Goal: Check status: Check status

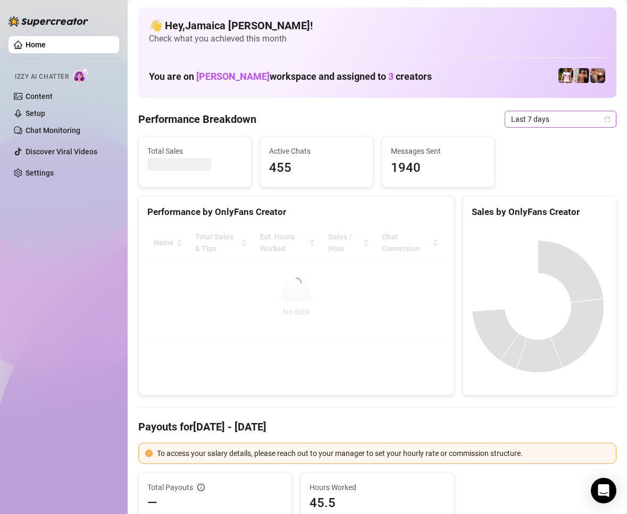
click at [548, 118] on span "Last 7 days" at bounding box center [560, 119] width 99 height 16
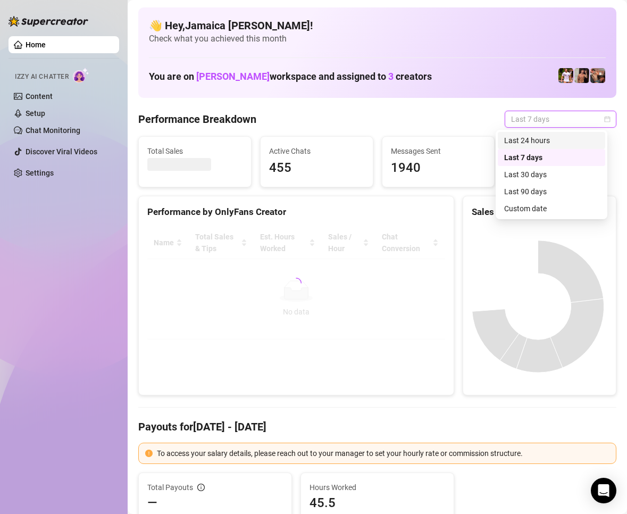
click at [548, 138] on div "Last 24 hours" at bounding box center [552, 141] width 95 height 12
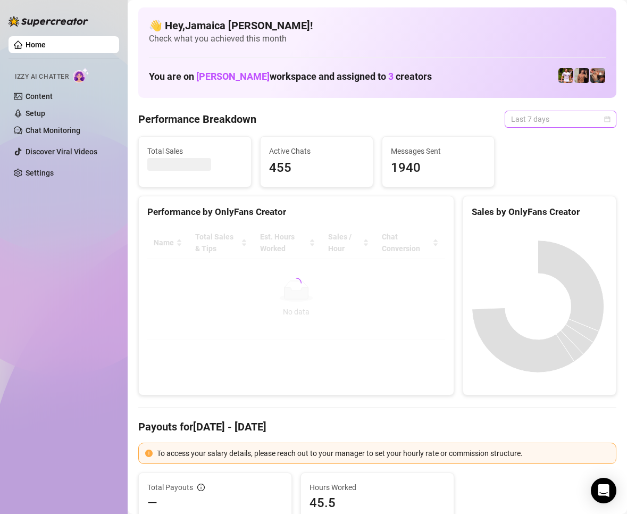
drag, startPoint x: 533, startPoint y: 115, endPoint x: 539, endPoint y: 136, distance: 22.2
click at [533, 115] on span "Last 7 days" at bounding box center [560, 119] width 99 height 16
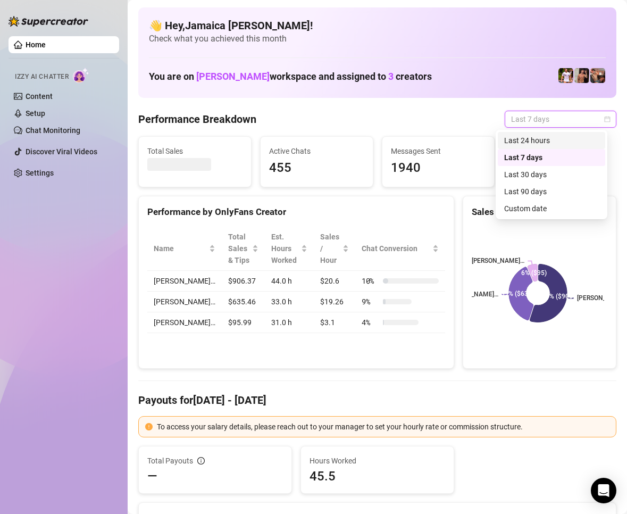
click at [539, 136] on div "Last 24 hours" at bounding box center [552, 141] width 95 height 12
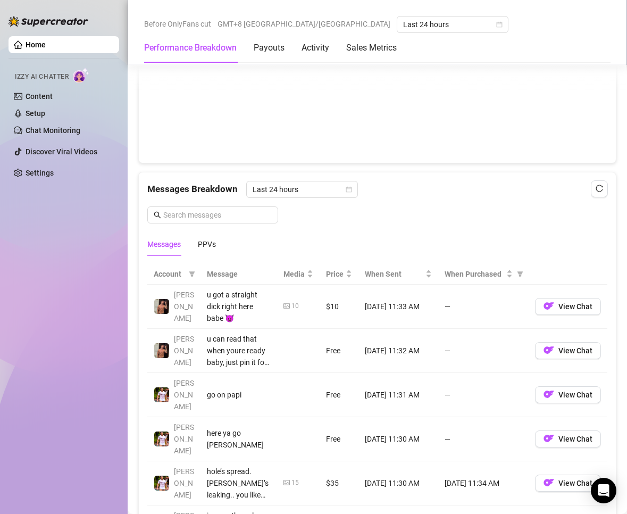
scroll to position [905, 0]
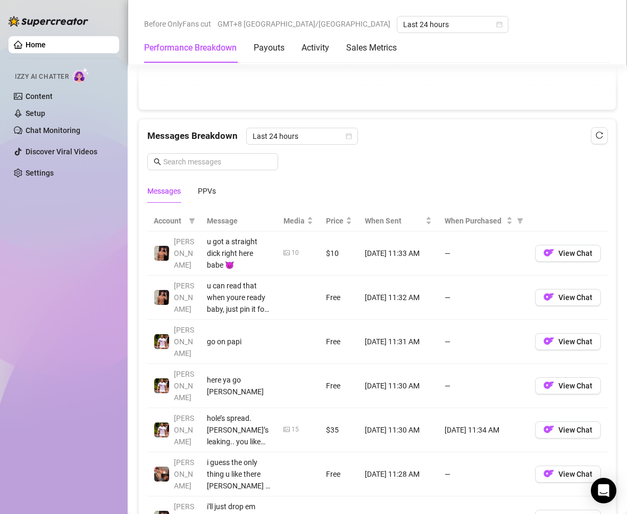
drag, startPoint x: 216, startPoint y: 199, endPoint x: 256, endPoint y: 225, distance: 48.0
click at [216, 199] on div "PPVs" at bounding box center [207, 191] width 18 height 24
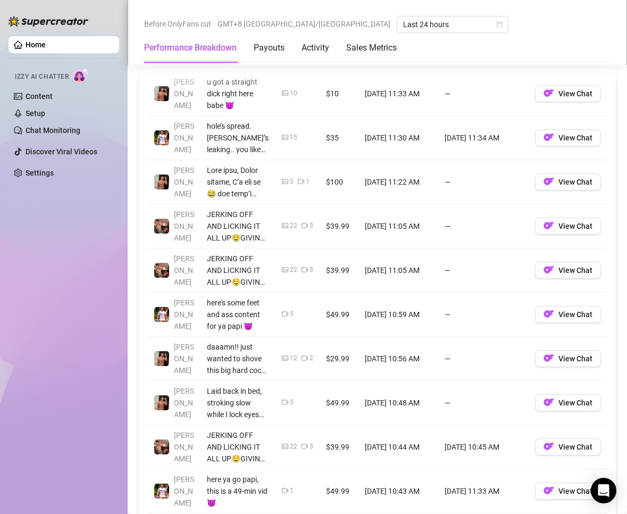
scroll to position [1118, 0]
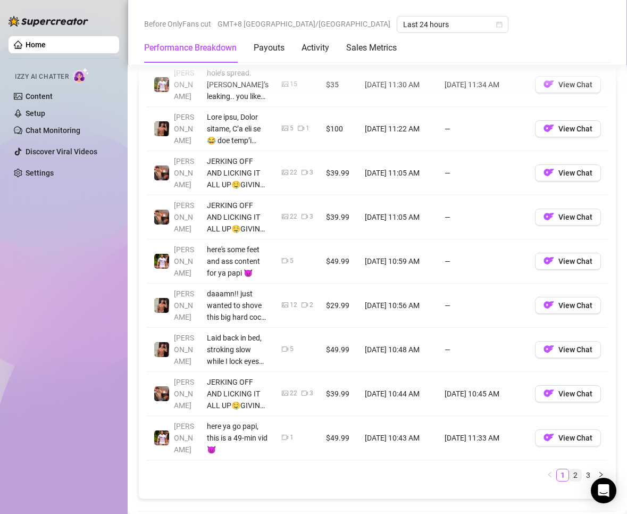
click at [570, 470] on link "2" at bounding box center [576, 475] width 12 height 12
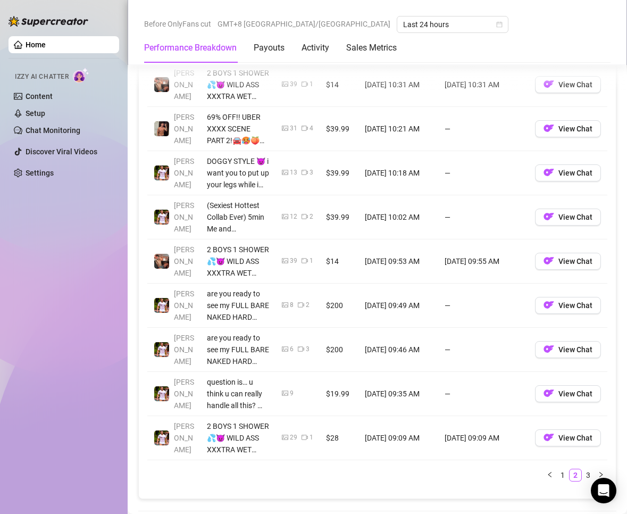
scroll to position [1171, 0]
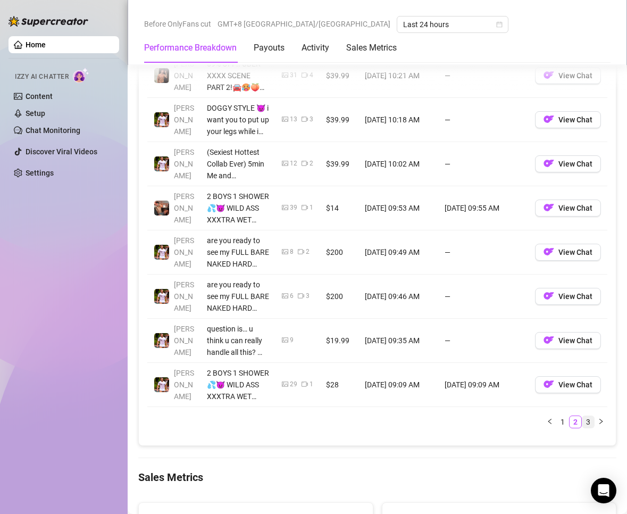
click at [583, 423] on link "3" at bounding box center [589, 422] width 12 height 12
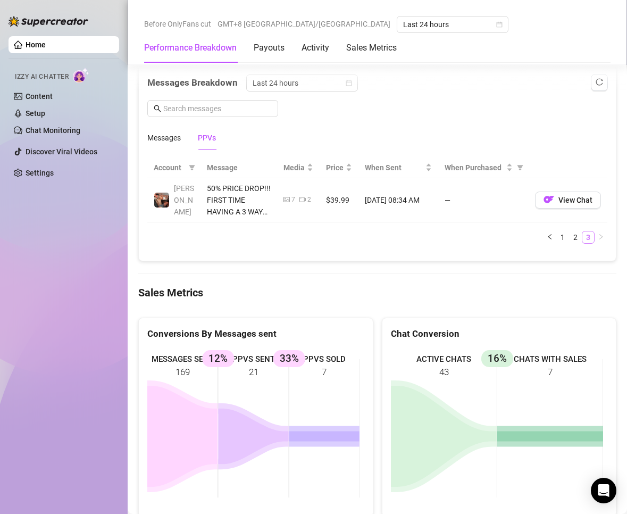
scroll to position [905, 0]
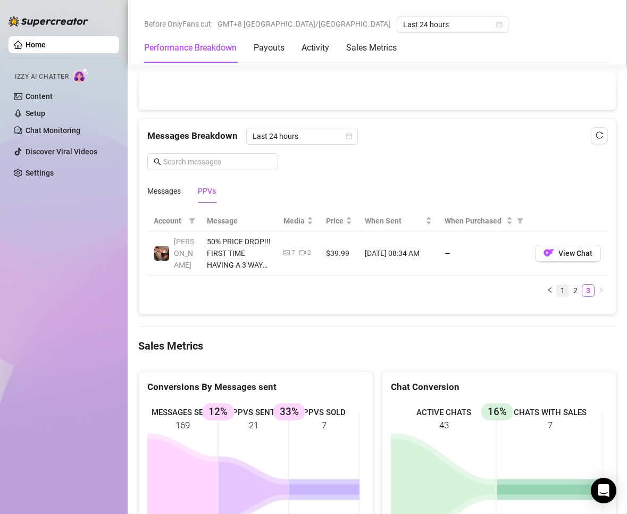
click at [557, 290] on link "1" at bounding box center [563, 291] width 12 height 12
